Goal: Navigation & Orientation: Understand site structure

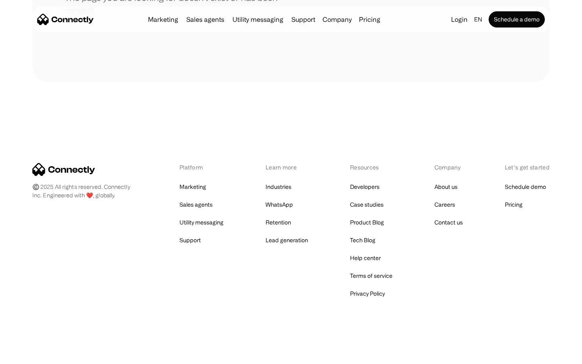
scroll to position [147, 0]
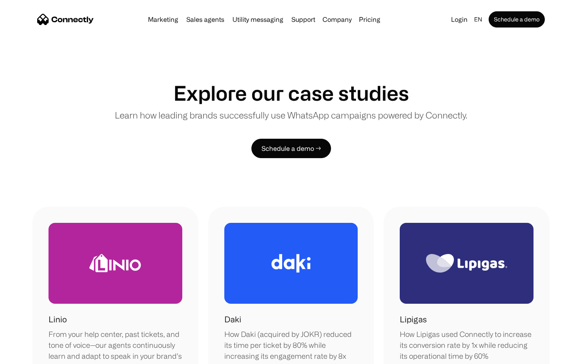
scroll to position [682, 0]
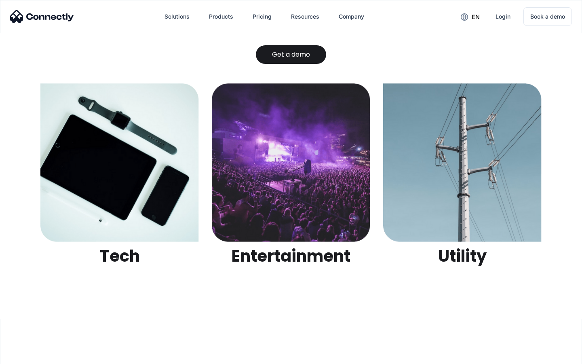
scroll to position [2549, 0]
